Goal: Check status: Check status

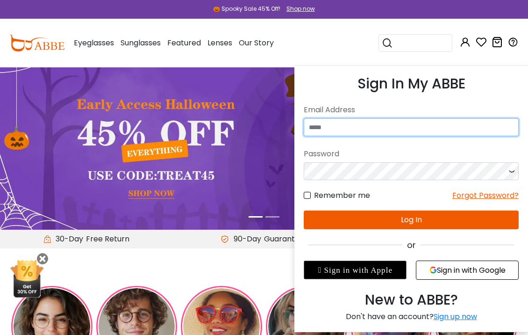
click at [346, 125] on input "email" at bounding box center [411, 127] width 215 height 18
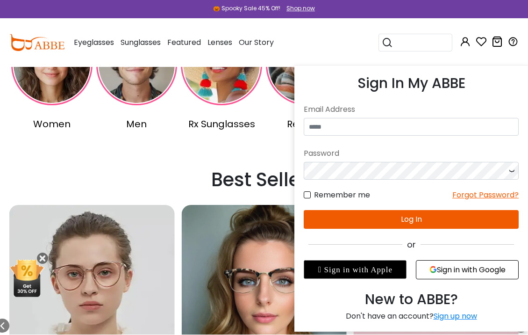
scroll to position [264, 0]
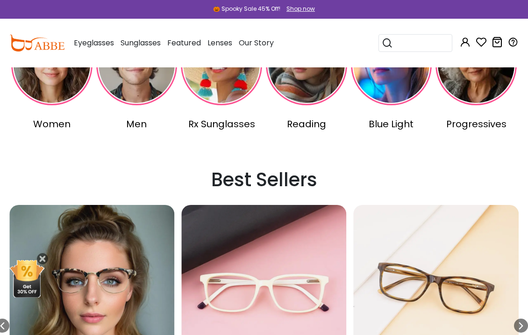
click at [174, 293] on img "9 / 18" at bounding box center [91, 287] width 165 height 165
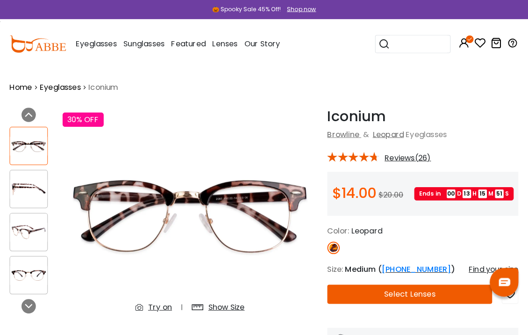
scroll to position [3, 0]
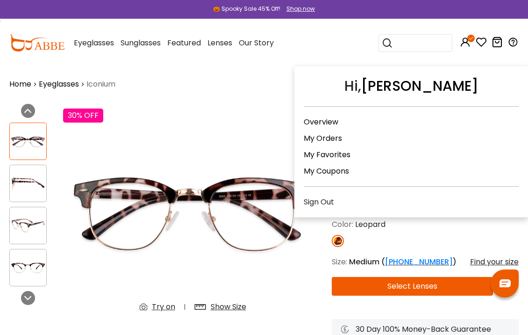
click at [318, 136] on link "My Orders" at bounding box center [323, 138] width 38 height 11
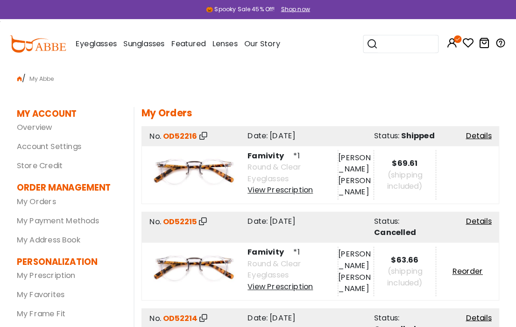
scroll to position [1, 0]
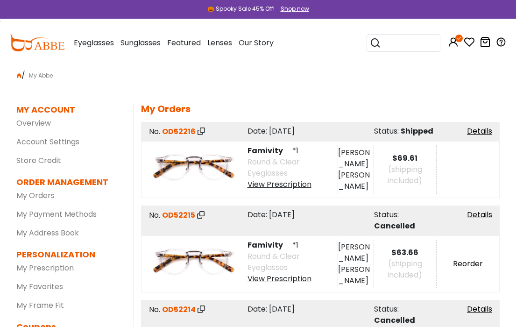
click at [414, 129] on span "Shipped" at bounding box center [417, 131] width 33 height 11
click at [172, 135] on span "OD52216" at bounding box center [179, 131] width 34 height 11
click at [178, 131] on span "OD52216" at bounding box center [179, 131] width 34 height 11
click at [189, 133] on span "OD52216" at bounding box center [179, 131] width 34 height 11
click at [204, 132] on icon at bounding box center [201, 131] width 7 height 7
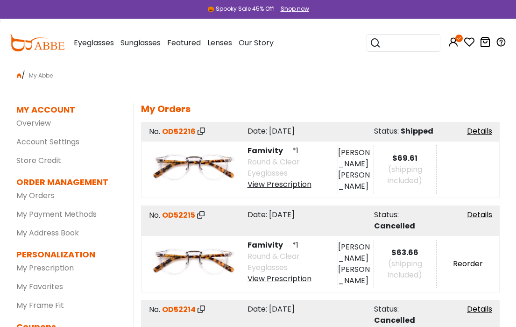
click at [265, 149] on span "Famivity" at bounding box center [269, 150] width 43 height 11
click at [486, 132] on link "Details" at bounding box center [479, 131] width 25 height 11
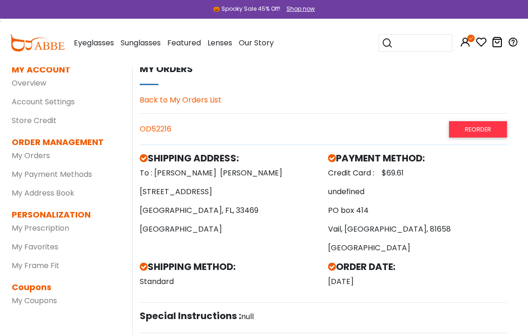
scroll to position [42, 5]
click at [32, 147] on dt "ORDER MANAGEMENT" at bounding box center [65, 141] width 107 height 13
click at [37, 156] on link "My Orders" at bounding box center [31, 155] width 38 height 11
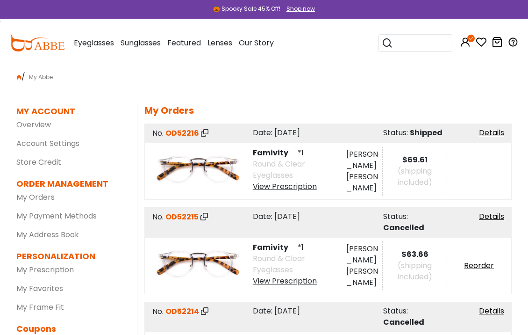
click at [175, 136] on span "OD52216" at bounding box center [182, 133] width 34 height 11
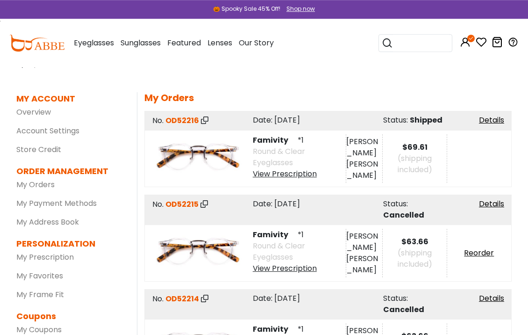
scroll to position [19, 0]
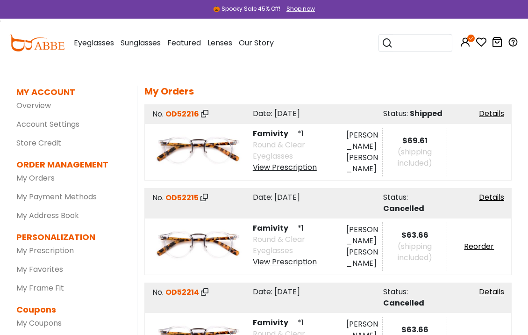
click at [286, 146] on span "Round & Clear Eyeglasses" at bounding box center [279, 150] width 52 height 22
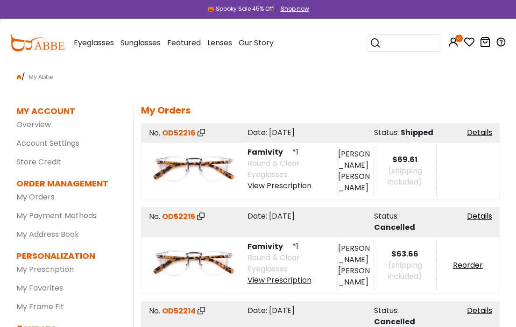
click at [456, 43] on icon at bounding box center [453, 41] width 11 height 11
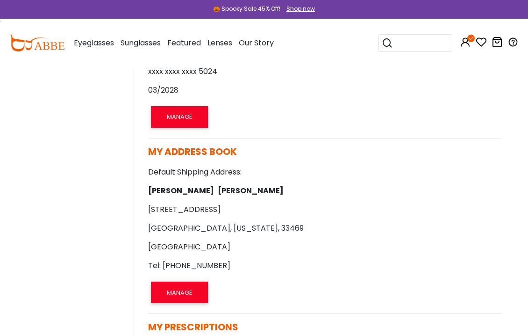
scroll to position [0, 3]
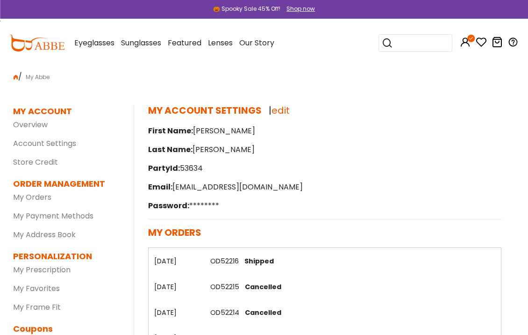
click at [198, 202] on p "Password: ********" at bounding box center [325, 205] width 354 height 11
click at [280, 109] on link "edit" at bounding box center [280, 110] width 18 height 13
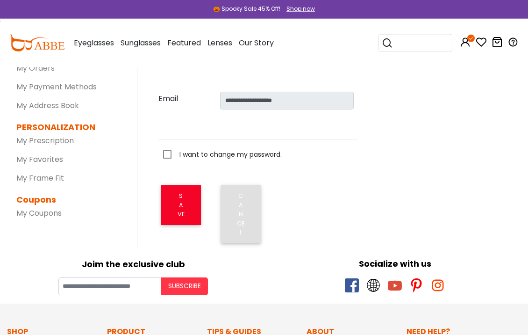
scroll to position [131, 0]
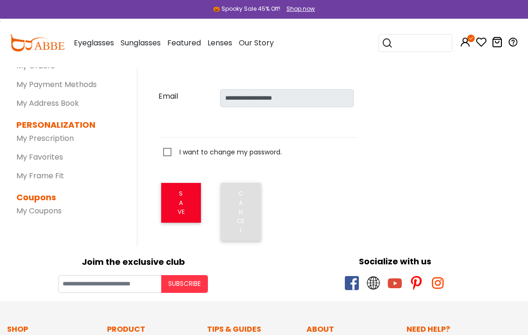
click at [180, 190] on button "SAVE" at bounding box center [181, 203] width 40 height 40
